Goal: Find specific page/section: Find specific page/section

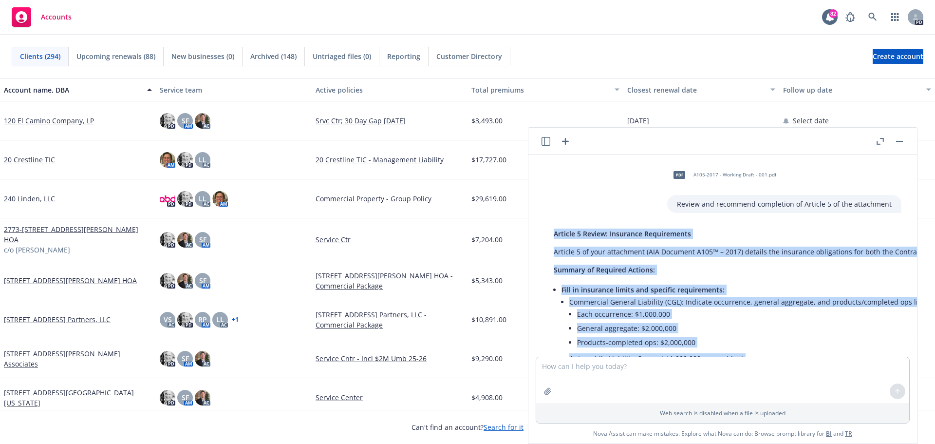
scroll to position [827, 0]
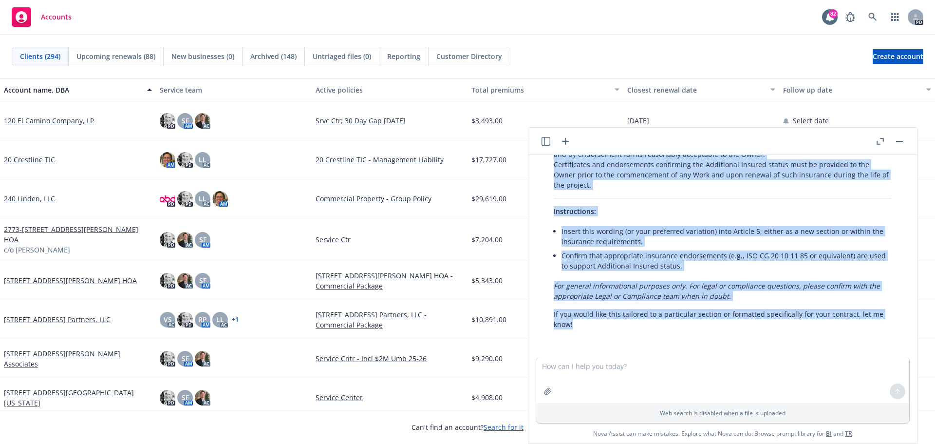
drag, startPoint x: 562, startPoint y: 139, endPoint x: 517, endPoint y: 115, distance: 50.1
click at [560, 137] on icon "button" at bounding box center [566, 141] width 12 height 12
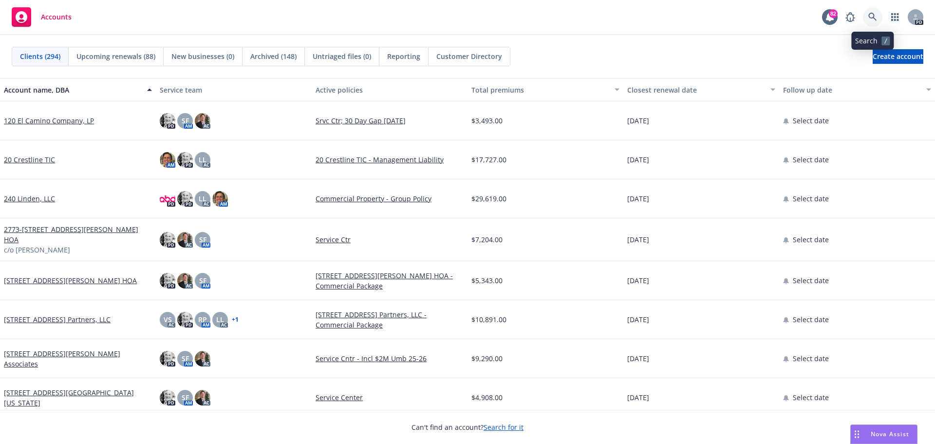
click at [874, 17] on icon at bounding box center [873, 17] width 8 height 8
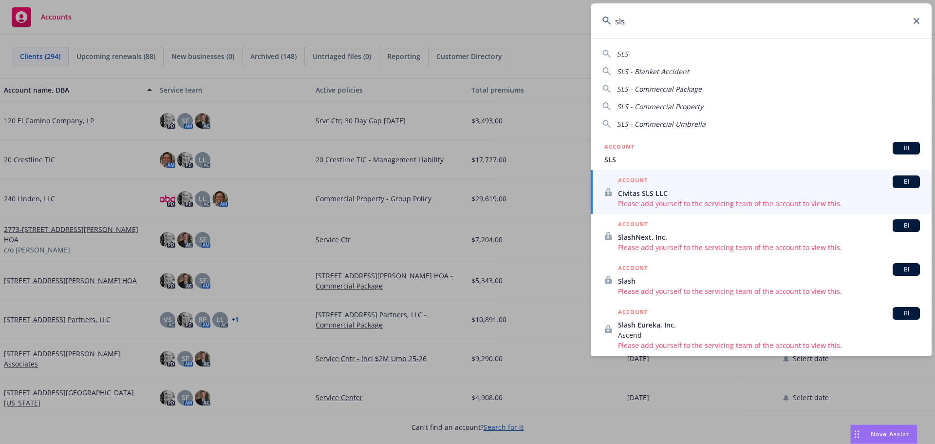
click at [621, 55] on span "SLS" at bounding box center [622, 53] width 11 height 9
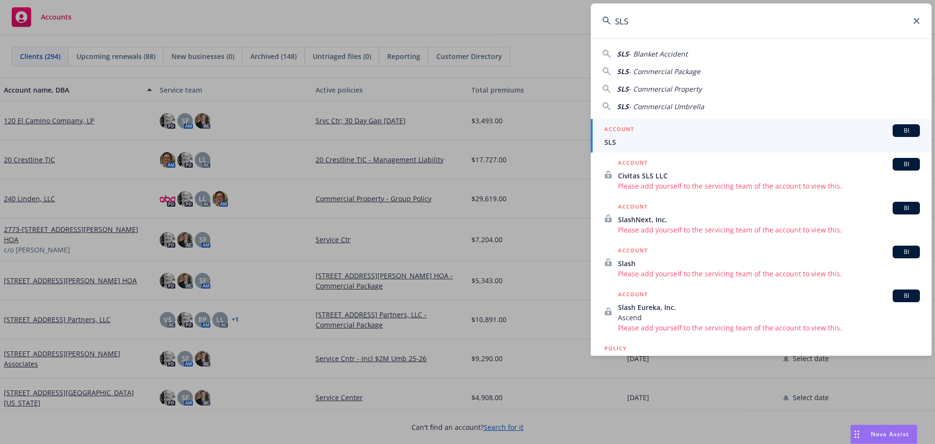
click at [639, 70] on span "- Commercial Package" at bounding box center [665, 71] width 72 height 9
type input "SLS - Commercial Package"
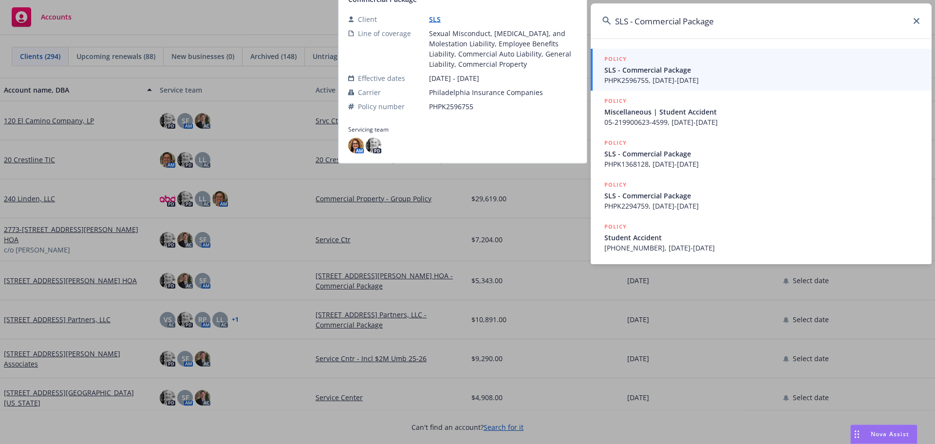
click at [636, 71] on span "SLS - Commercial Package" at bounding box center [763, 70] width 316 height 10
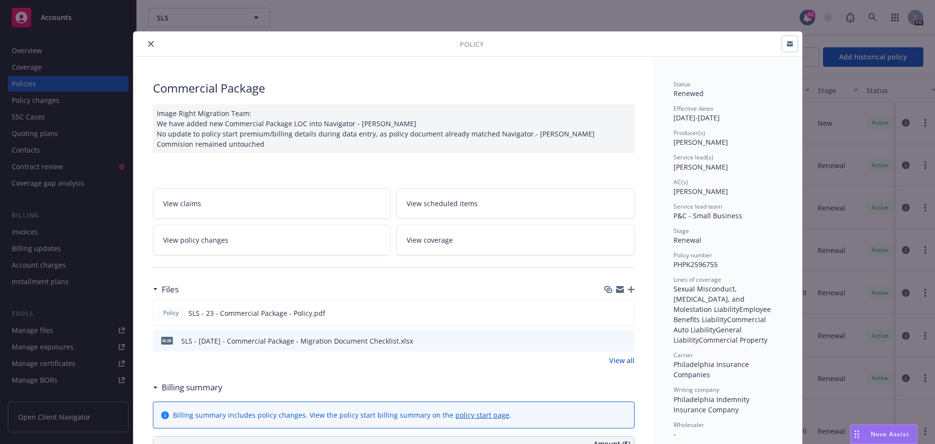
click at [24, 83] on div "Policy Commercial Package Image Right Migration Team: We have added new Commerc…" at bounding box center [467, 222] width 935 height 444
click at [148, 45] on icon "close" at bounding box center [151, 44] width 6 height 6
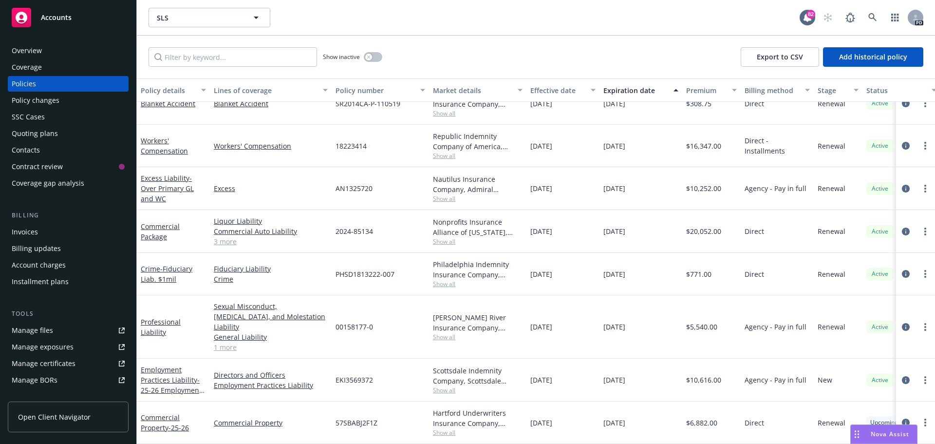
scroll to position [137, 0]
